Goal: Task Accomplishment & Management: Manage account settings

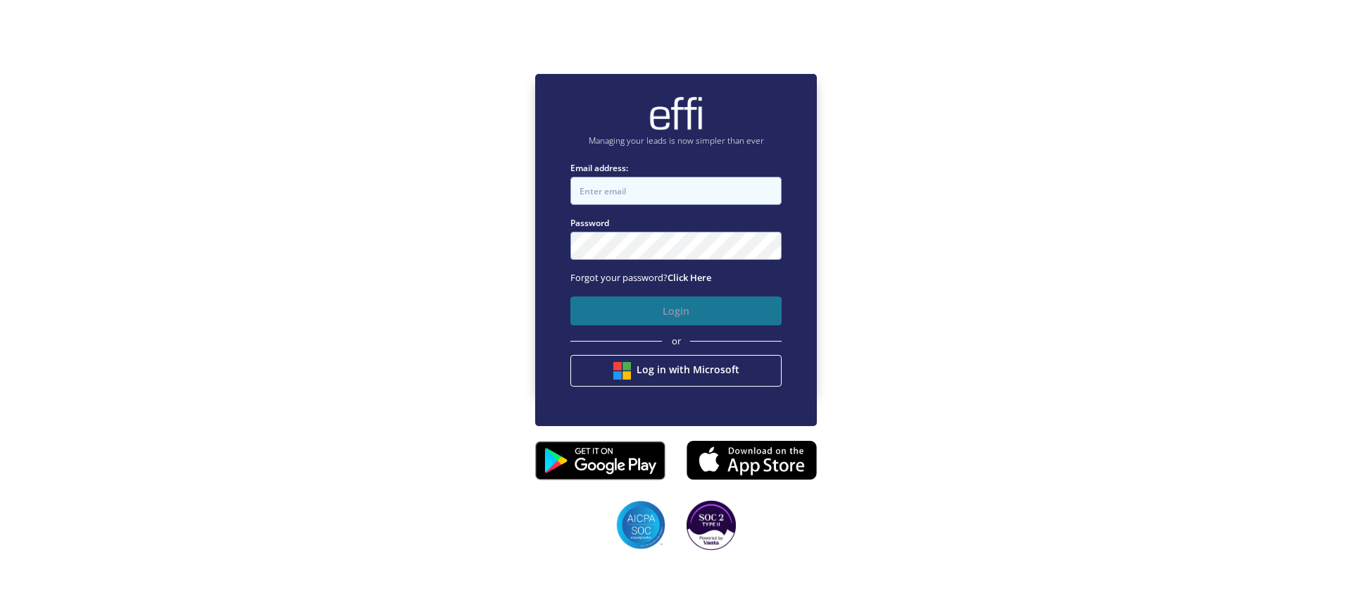
type input "[EMAIL_ADDRESS][DOMAIN_NAME]"
click at [677, 314] on button "Login" at bounding box center [675, 310] width 211 height 29
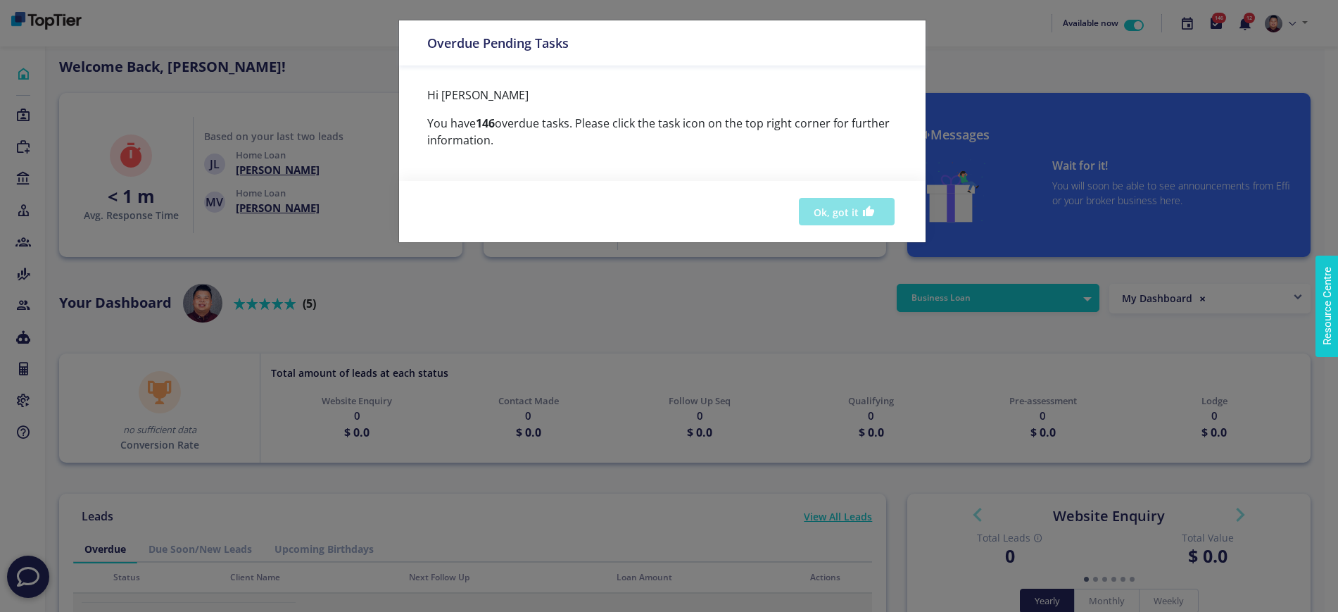
click at [841, 215] on button "Ok, got it" at bounding box center [847, 211] width 96 height 27
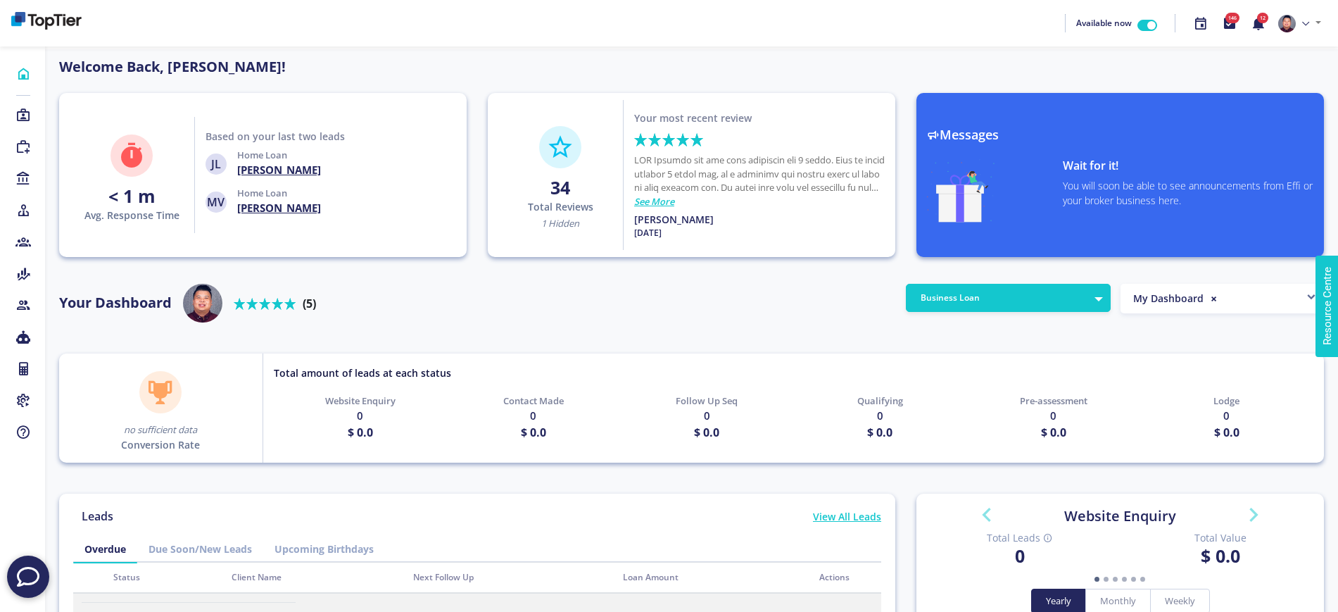
click at [716, 324] on div "Your Dashboard Rated 5 stars out of 5 (5)" at bounding box center [478, 307] width 858 height 46
